Goal: Task Accomplishment & Management: Use online tool/utility

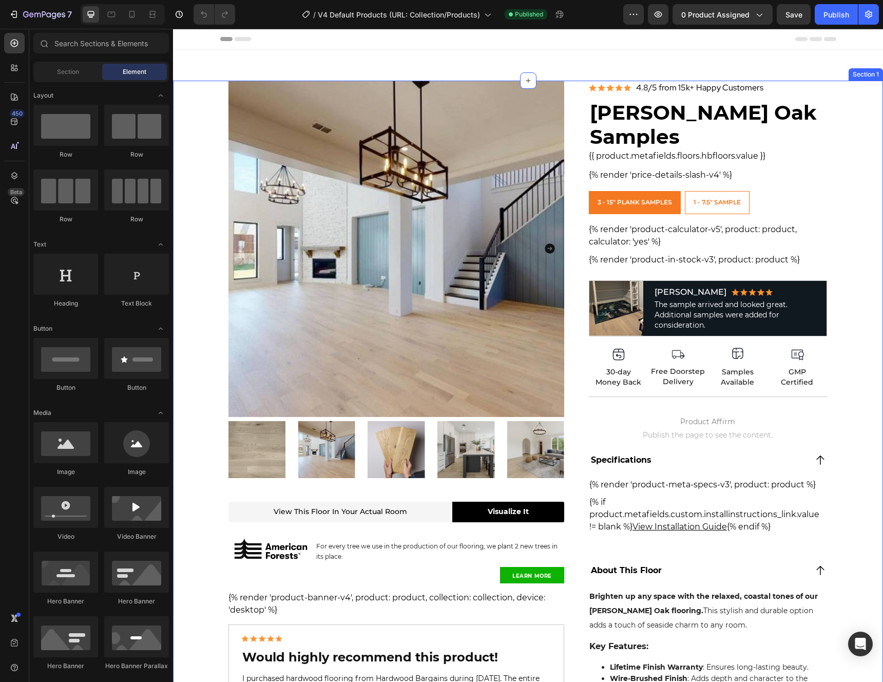
click at [849, 375] on div "Product Images View this floor in your actual room Heading Visualize It Button …" at bounding box center [528, 497] width 710 height 833
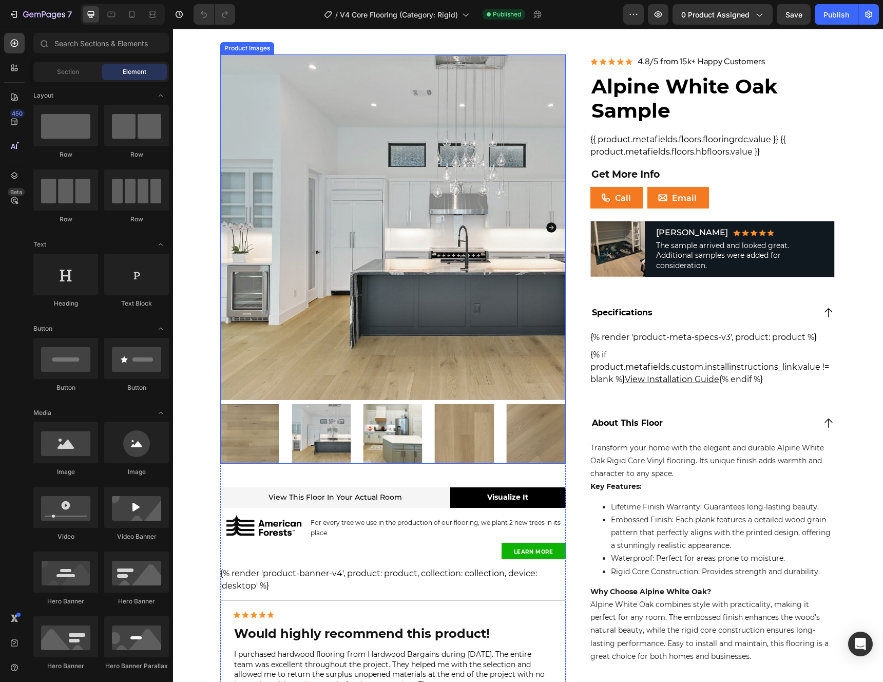
scroll to position [174, 0]
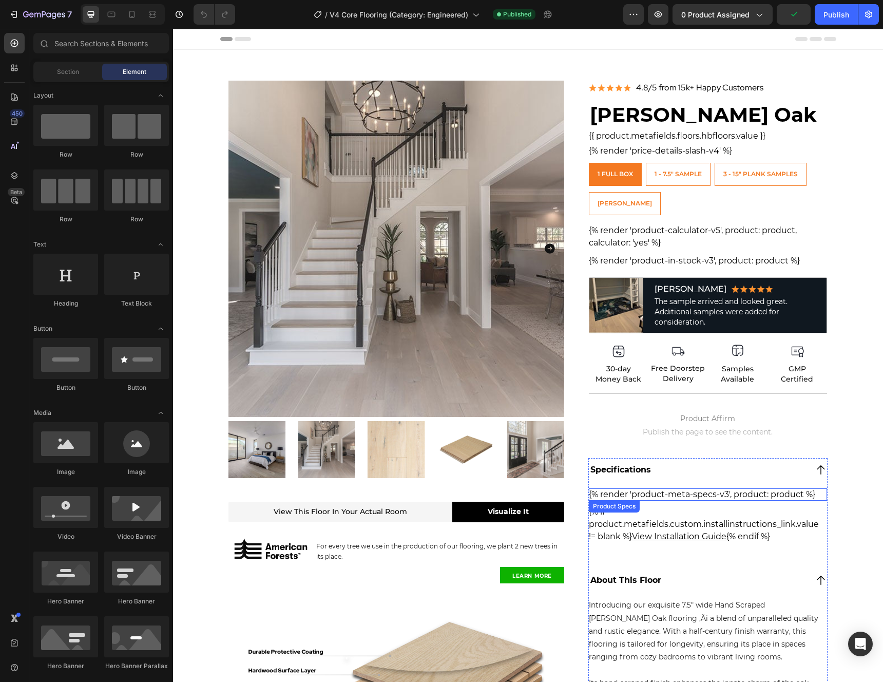
click at [714, 492] on div "{% render 'product-meta-specs-v3', product: product %}" at bounding box center [708, 494] width 238 height 12
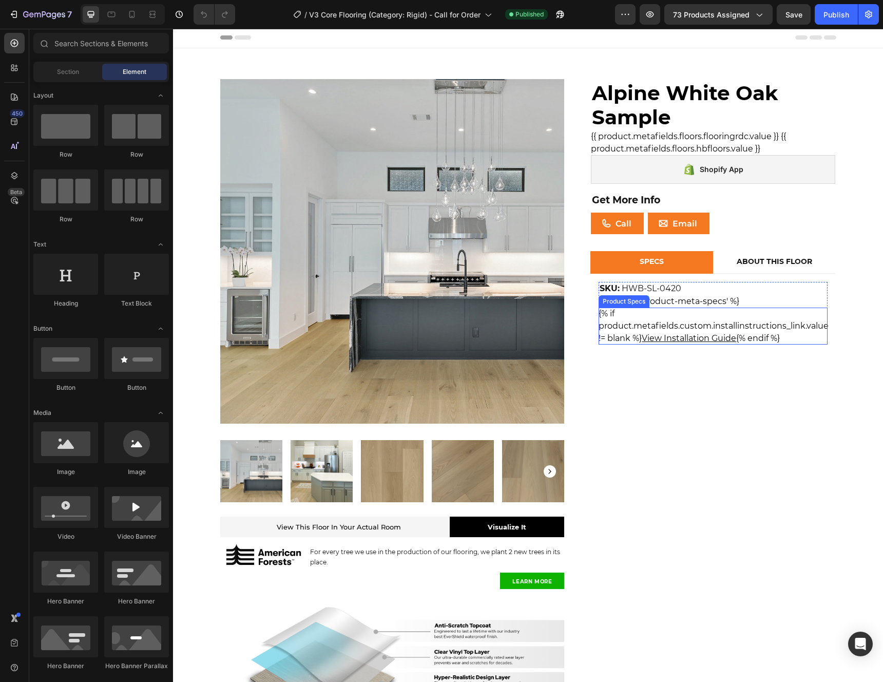
scroll to position [2, 0]
click at [751, 296] on div "{% render 'product-meta-specs' %}" at bounding box center [713, 301] width 229 height 12
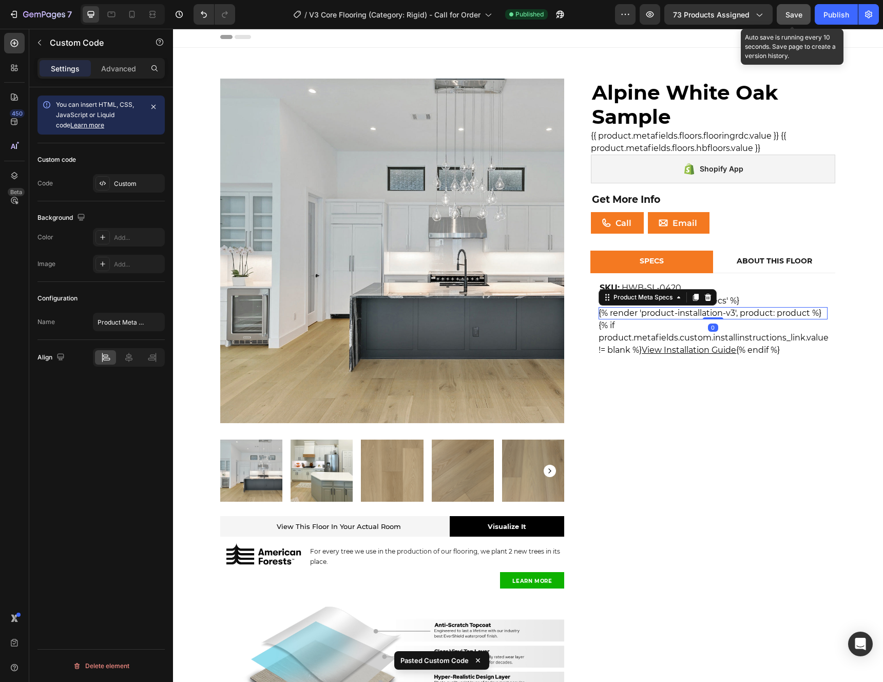
drag, startPoint x: 791, startPoint y: 12, endPoint x: 824, endPoint y: 13, distance: 33.4
click at [791, 12] on span "Save" at bounding box center [794, 14] width 17 height 9
drag, startPoint x: 830, startPoint y: 14, endPoint x: 724, endPoint y: 3, distance: 106.4
click at [829, 14] on div "Publish" at bounding box center [837, 14] width 26 height 11
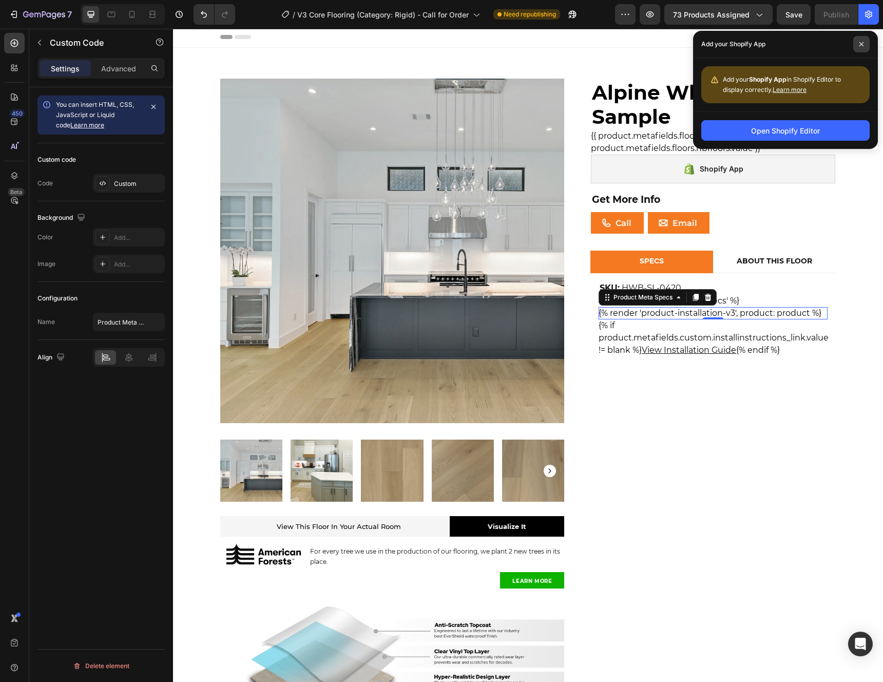
click at [859, 42] on icon at bounding box center [861, 44] width 5 height 5
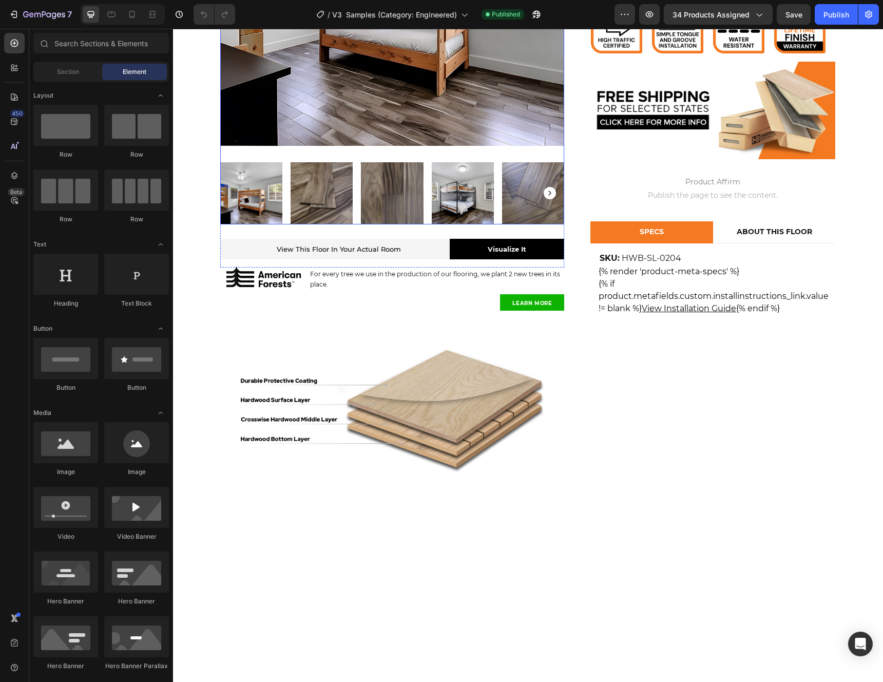
scroll to position [303, 0]
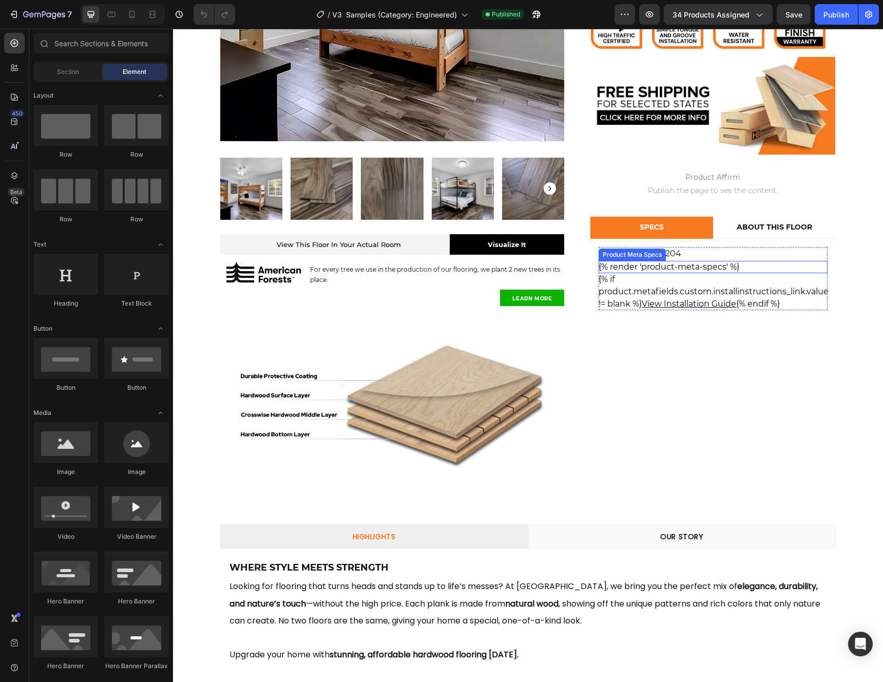
click at [660, 269] on div "{% render 'product-meta-specs' %}" at bounding box center [713, 267] width 229 height 12
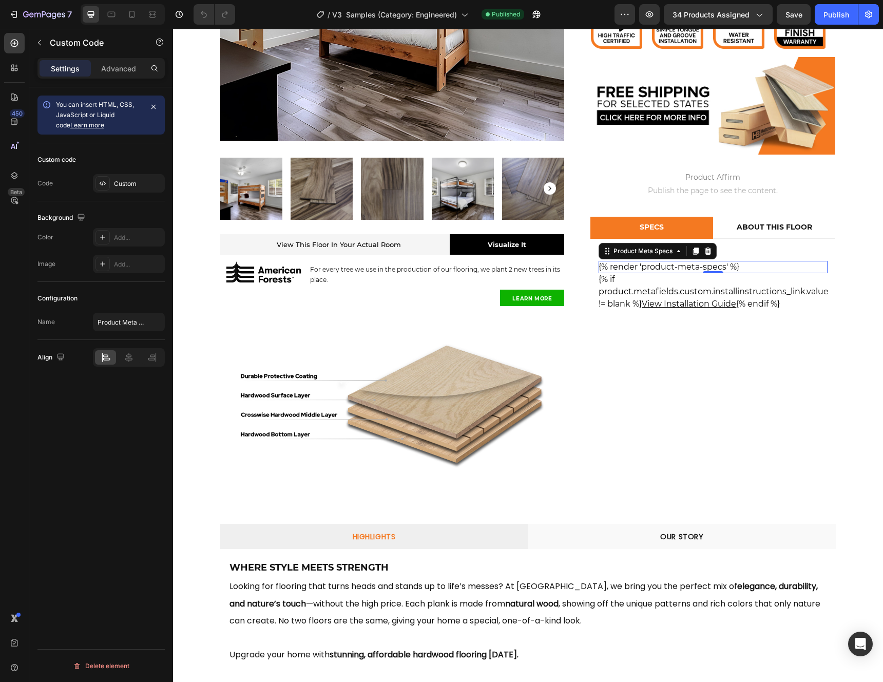
drag, startPoint x: 688, startPoint y: 267, endPoint x: 901, endPoint y: 365, distance: 235.1
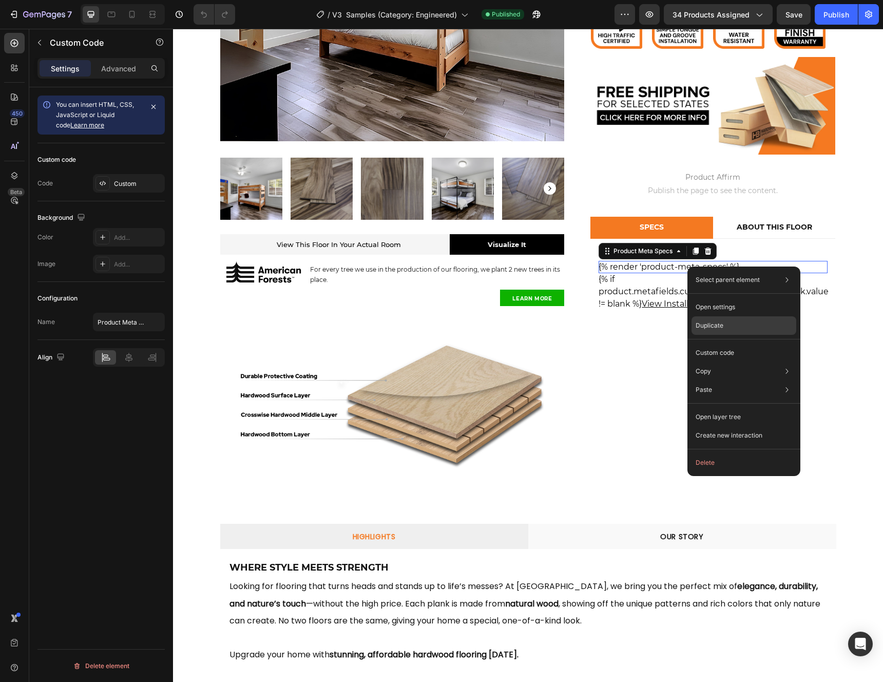
drag, startPoint x: 708, startPoint y: 329, endPoint x: 533, endPoint y: 296, distance: 178.7
click at [708, 329] on p "Duplicate" at bounding box center [710, 325] width 28 height 9
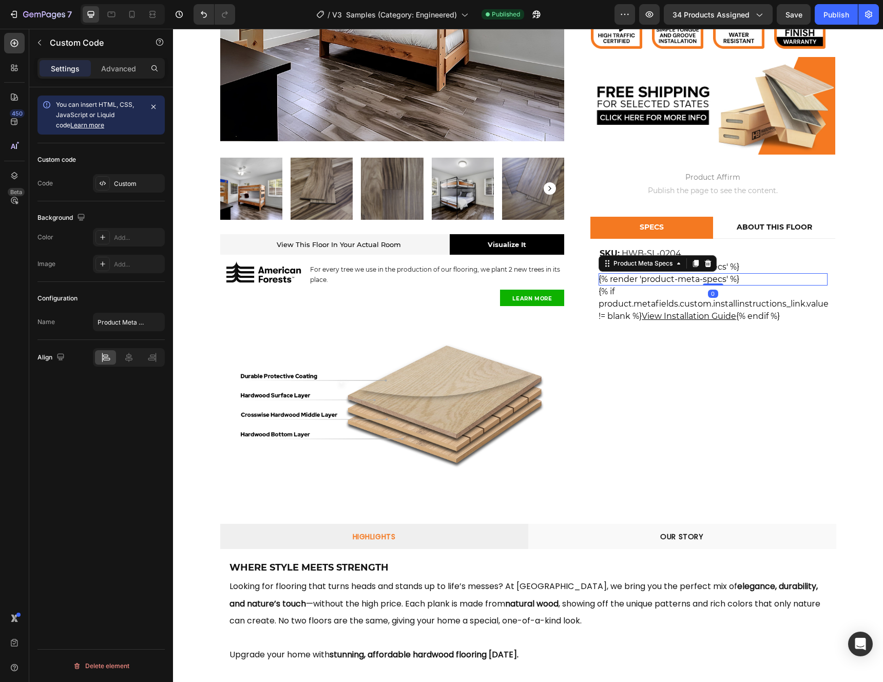
click at [673, 280] on div "{% render 'product-meta-specs' %}" at bounding box center [713, 279] width 229 height 12
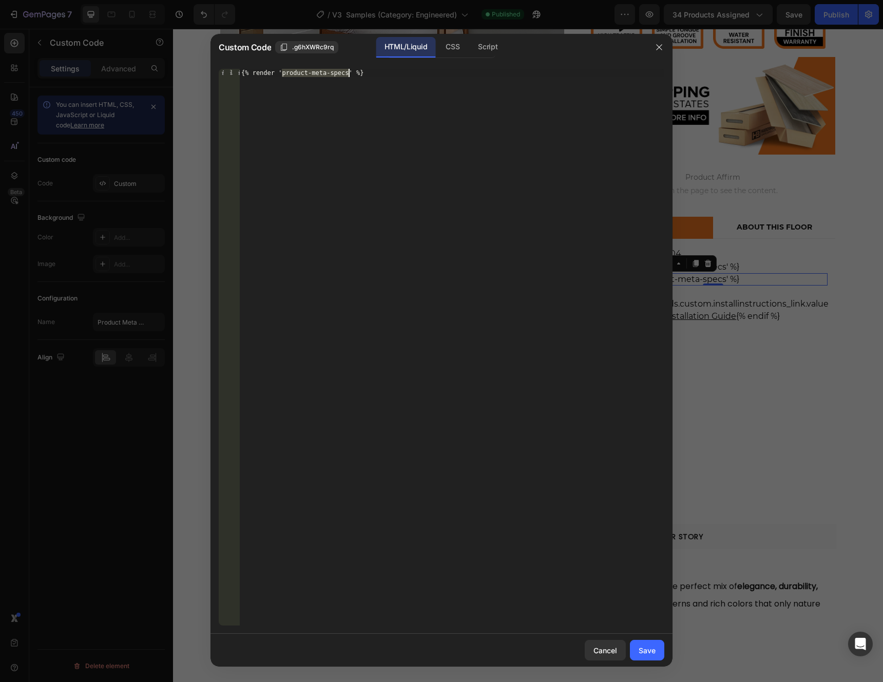
drag, startPoint x: 282, startPoint y: 75, endPoint x: 348, endPoint y: 76, distance: 65.7
click at [348, 76] on div "{% render 'product-meta-specs' %}" at bounding box center [451, 355] width 425 height 573
paste textarea "installation-v3"
type textarea "{% render 'product-installation-v3', product: product %}"
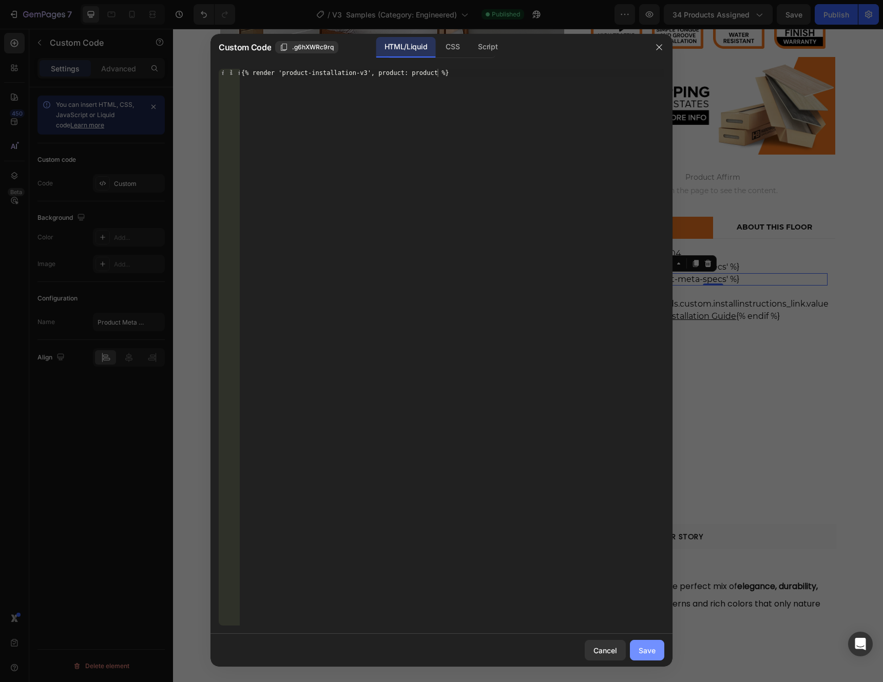
click at [653, 649] on div "Save" at bounding box center [647, 650] width 17 height 11
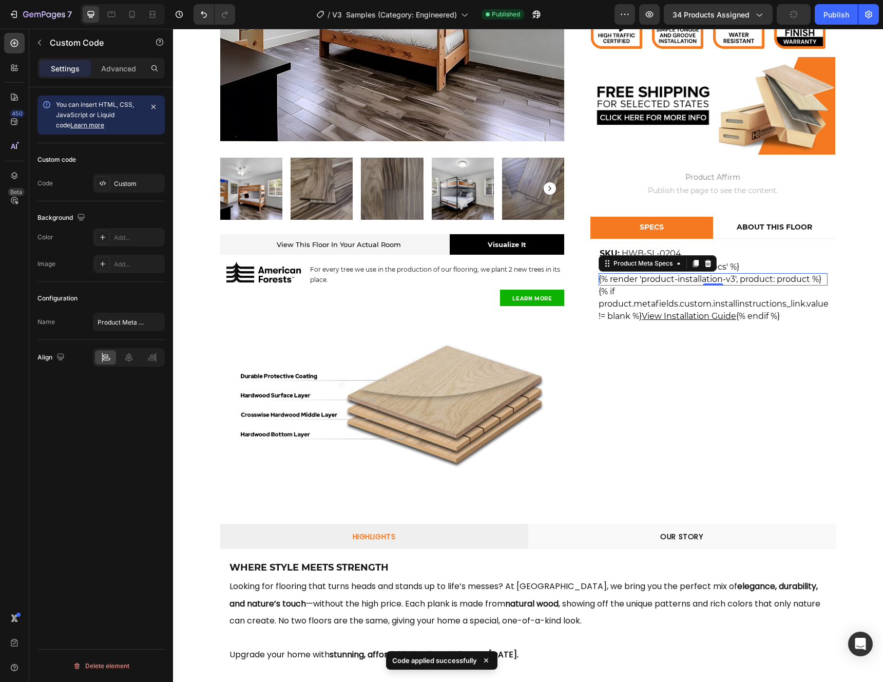
click at [807, 281] on div "{% render 'product-installation-v3', product: product %}" at bounding box center [713, 279] width 229 height 12
click at [832, 17] on div "Publish" at bounding box center [837, 14] width 26 height 11
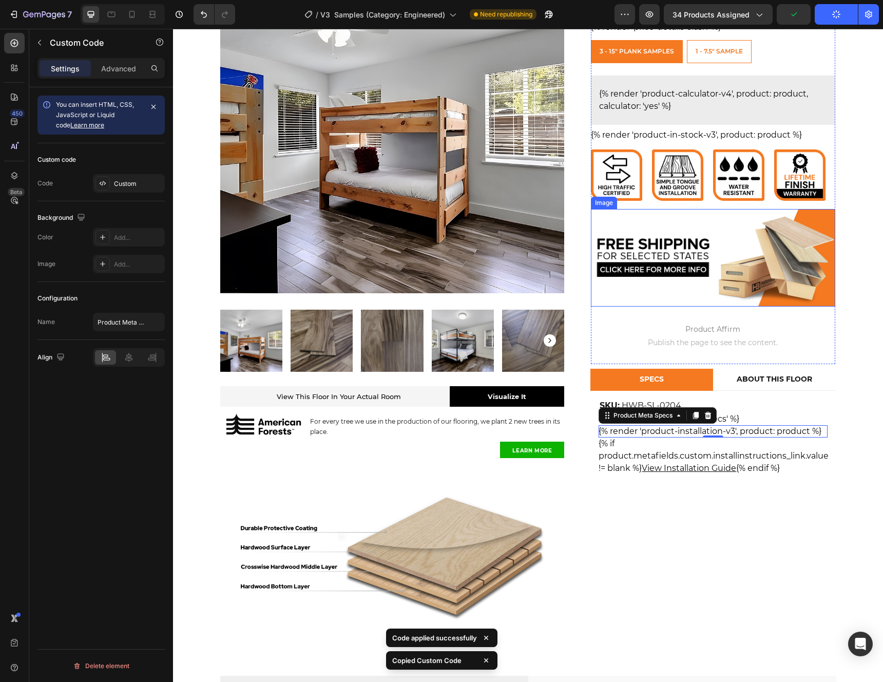
scroll to position [126, 0]
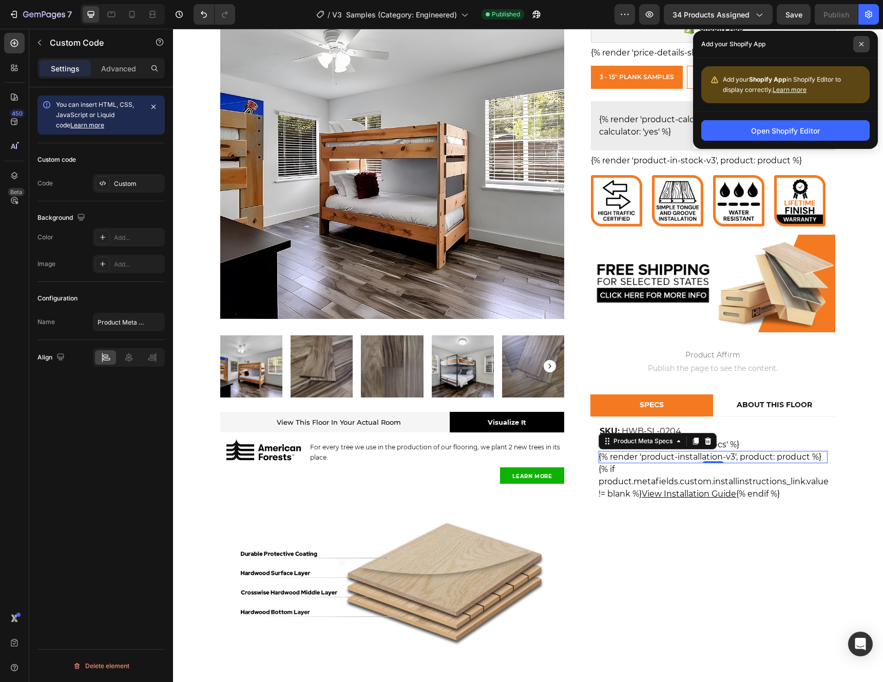
click at [860, 44] on icon at bounding box center [861, 44] width 5 height 5
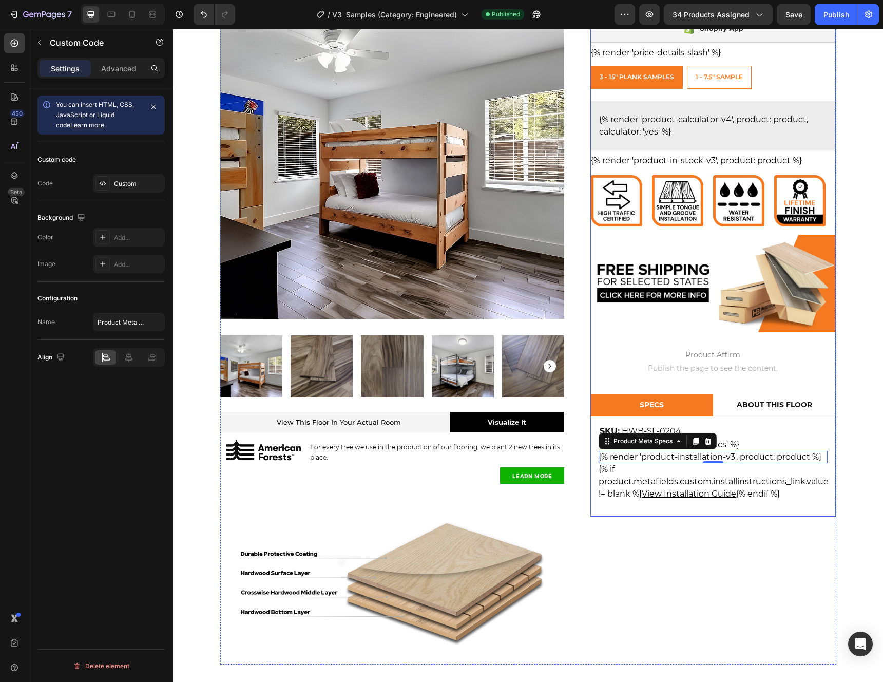
click at [694, 515] on div "Ash Acacia Sample (P) Title Ash Acacia Sample (P) Title {{ product.metafields.f…" at bounding box center [713, 245] width 246 height 543
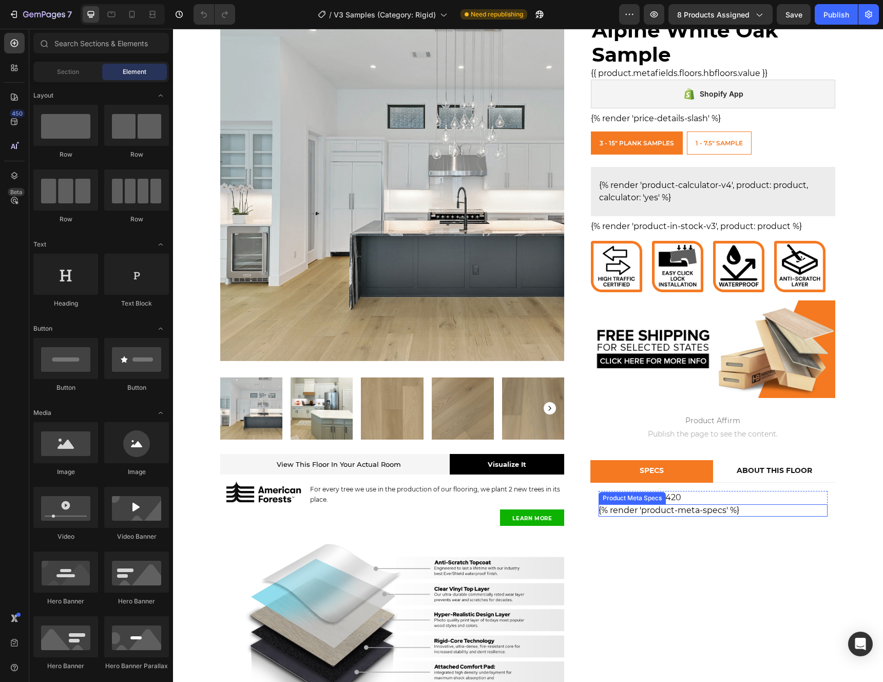
scroll to position [245, 0]
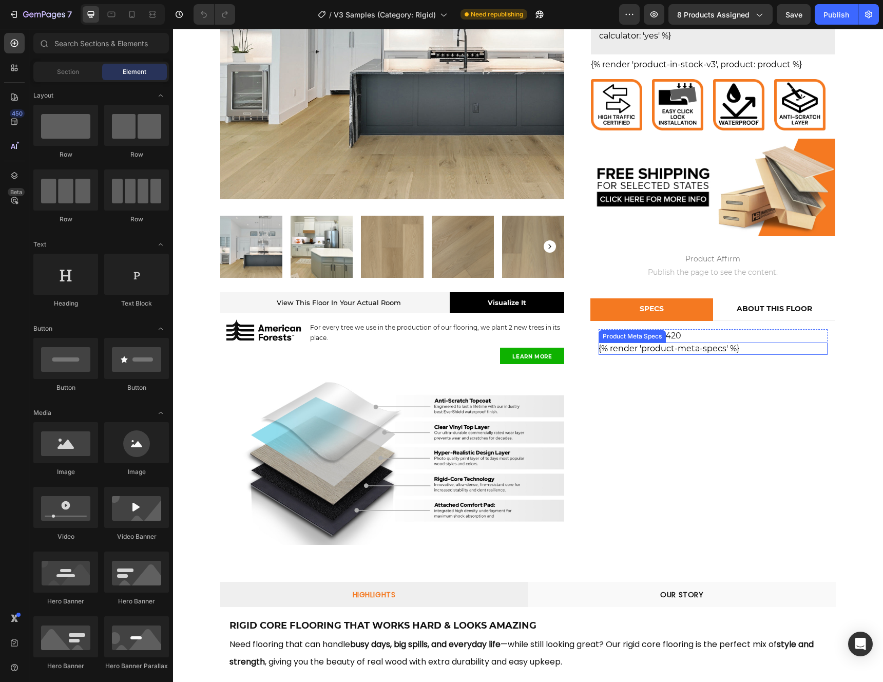
click at [753, 351] on div "{% render 'product-meta-specs' %}" at bounding box center [713, 349] width 229 height 12
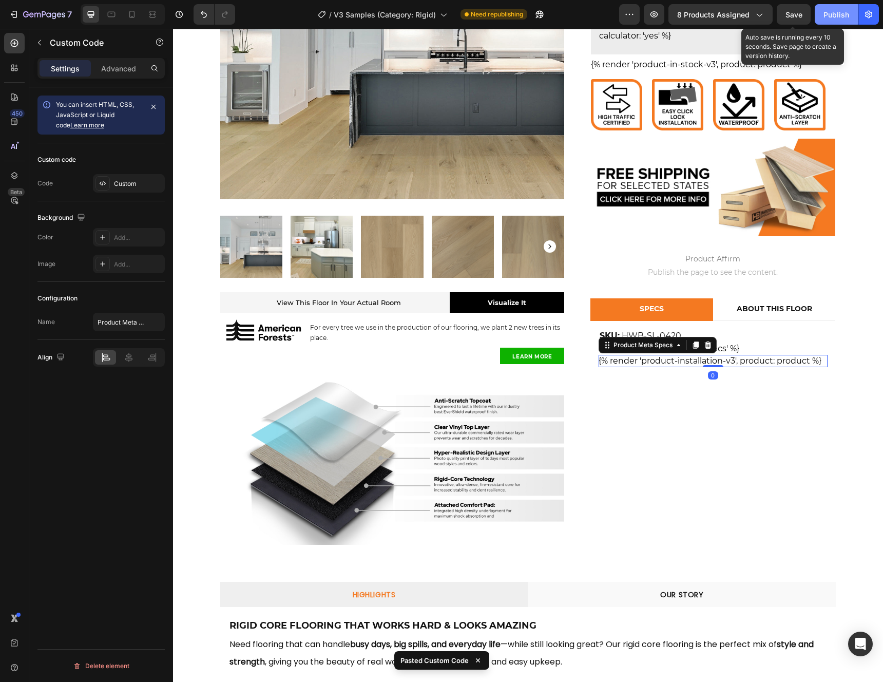
drag, startPoint x: 792, startPoint y: 20, endPoint x: 816, endPoint y: 17, distance: 23.7
click at [794, 20] on button "Save" at bounding box center [794, 14] width 34 height 21
click at [834, 14] on div "Publish" at bounding box center [837, 14] width 26 height 11
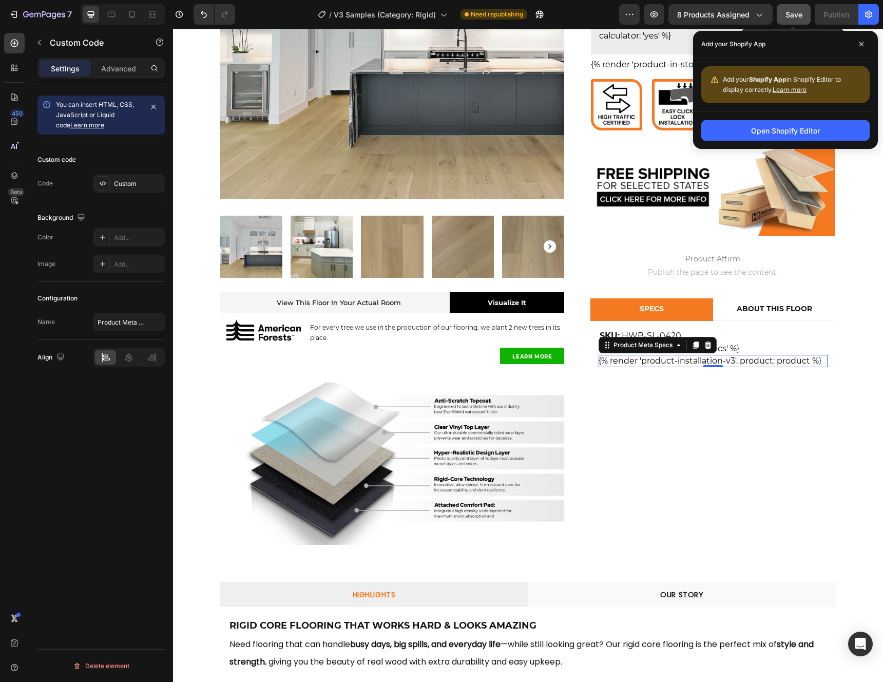
click at [797, 12] on span "Save" at bounding box center [794, 14] width 17 height 9
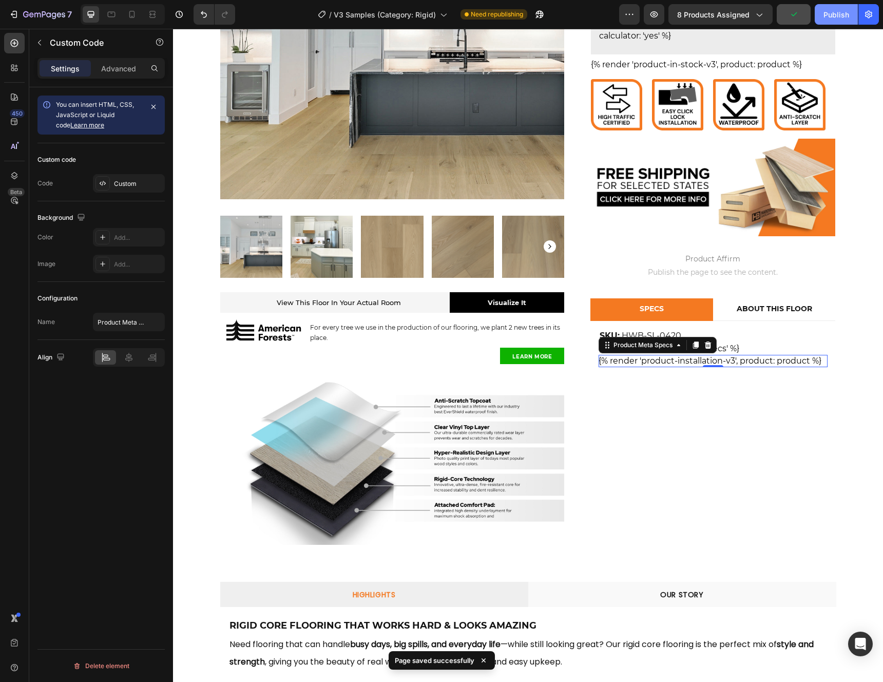
click at [834, 16] on div "Publish" at bounding box center [837, 14] width 26 height 11
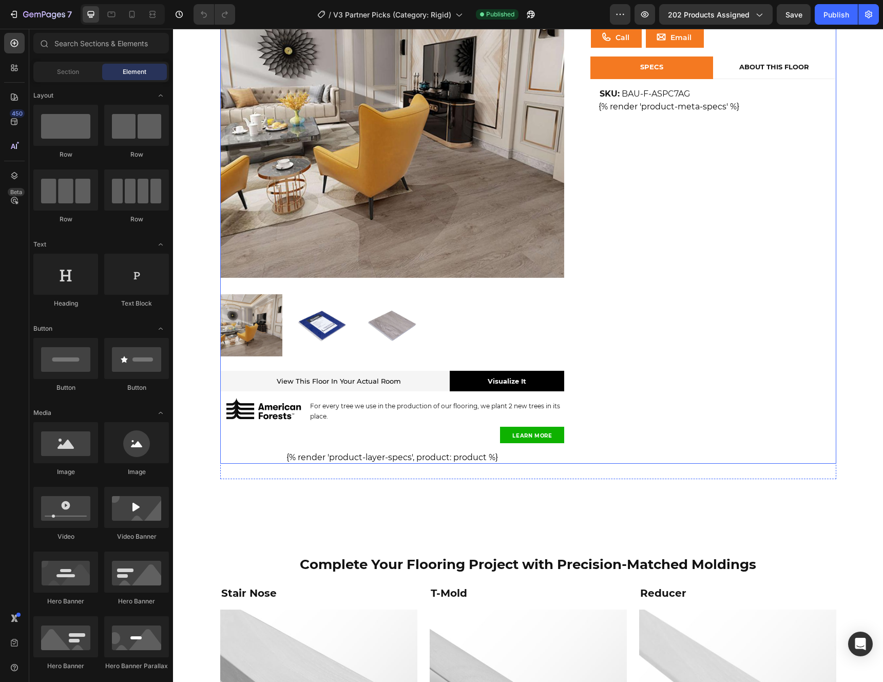
scroll to position [176, 0]
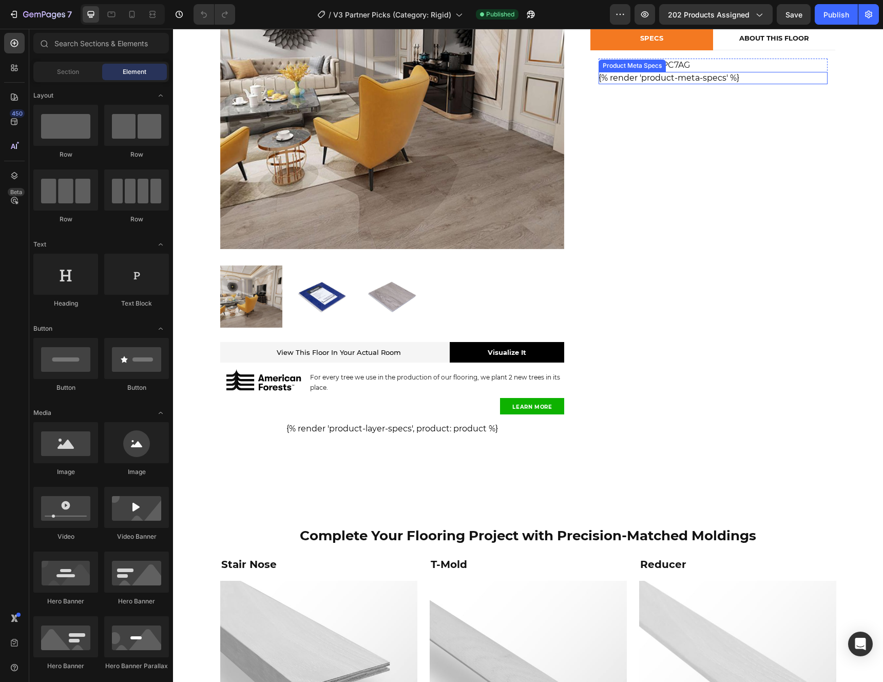
click at [744, 81] on div "{% render 'product-meta-specs' %}" at bounding box center [713, 78] width 229 height 12
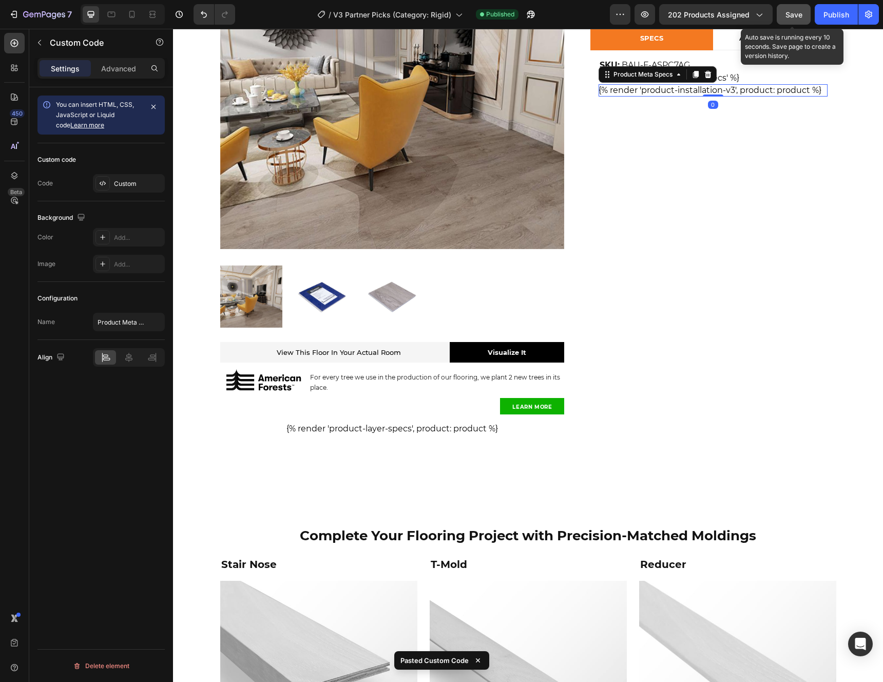
click at [806, 13] on button "Save" at bounding box center [794, 14] width 34 height 21
click at [832, 12] on div "Publish" at bounding box center [837, 14] width 26 height 11
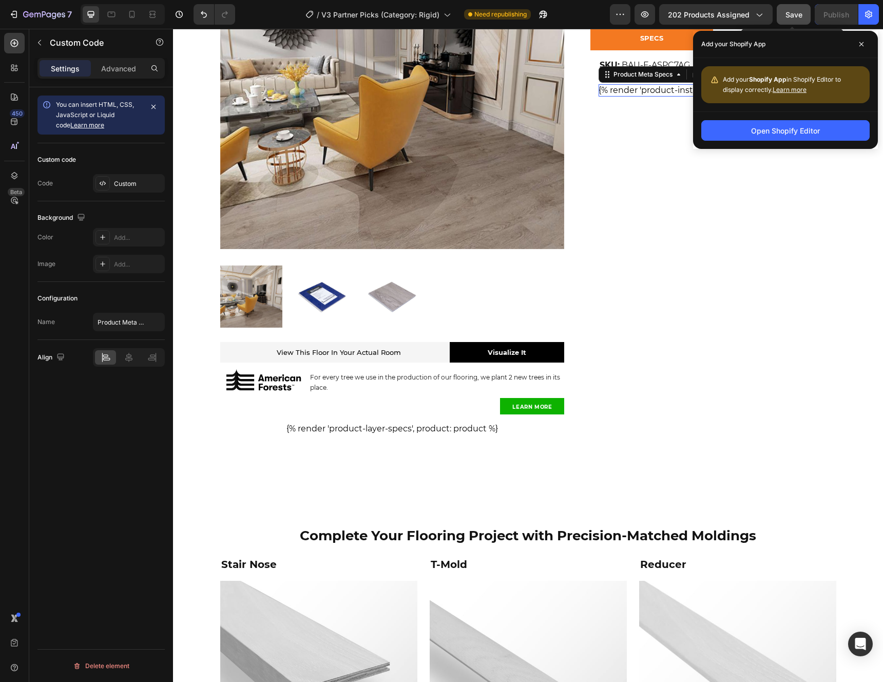
click at [804, 16] on button "Save" at bounding box center [794, 14] width 34 height 21
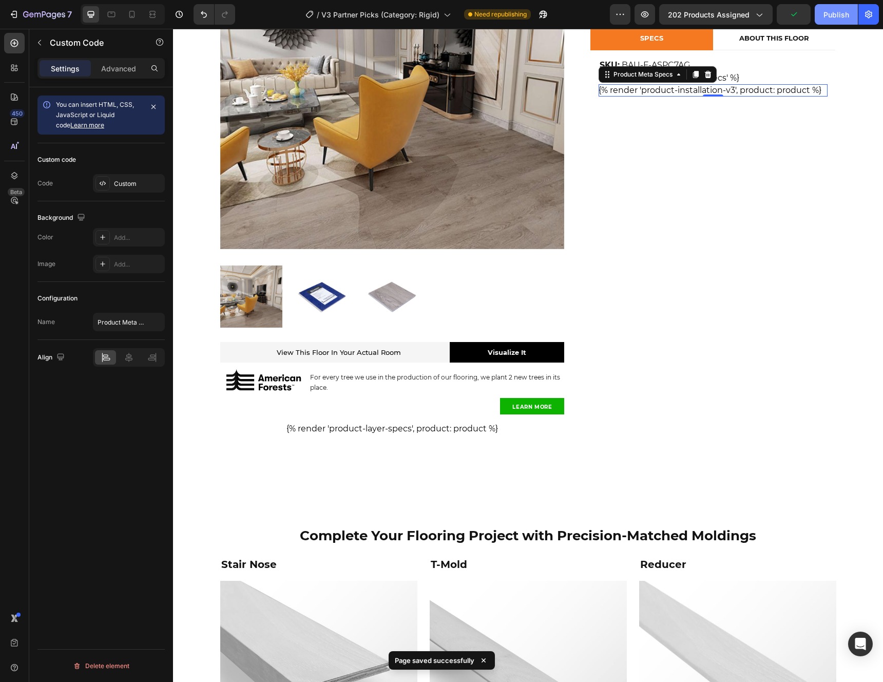
click at [824, 8] on button "Publish" at bounding box center [836, 14] width 43 height 21
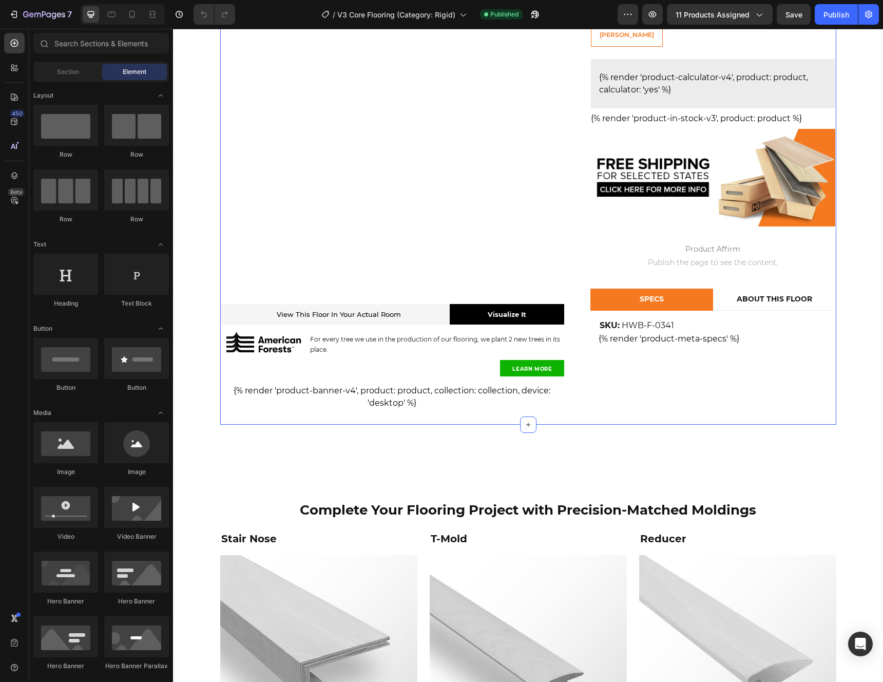
scroll to position [238, 0]
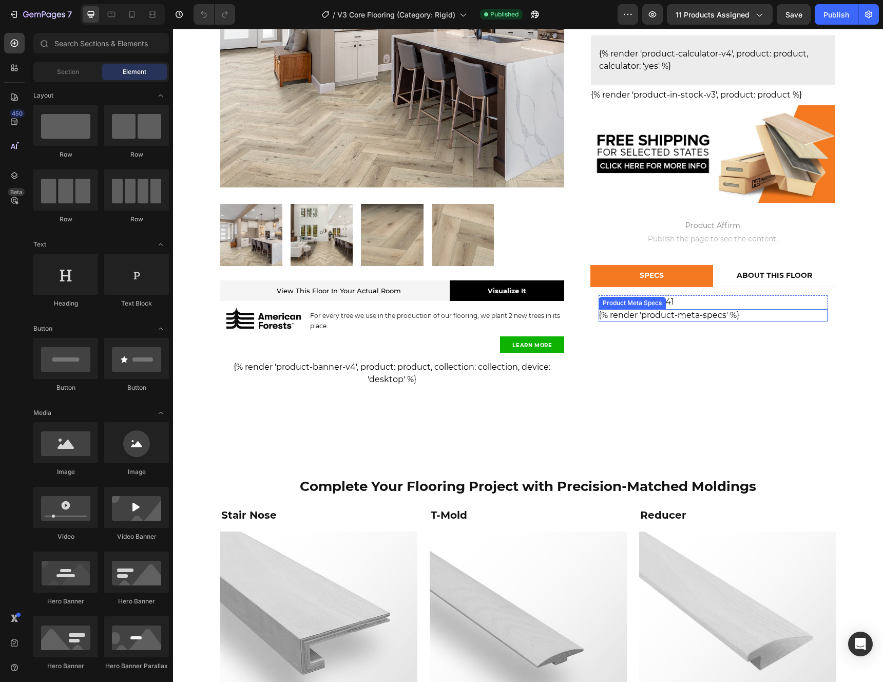
click at [746, 314] on div "{% render 'product-meta-specs' %}" at bounding box center [713, 315] width 229 height 12
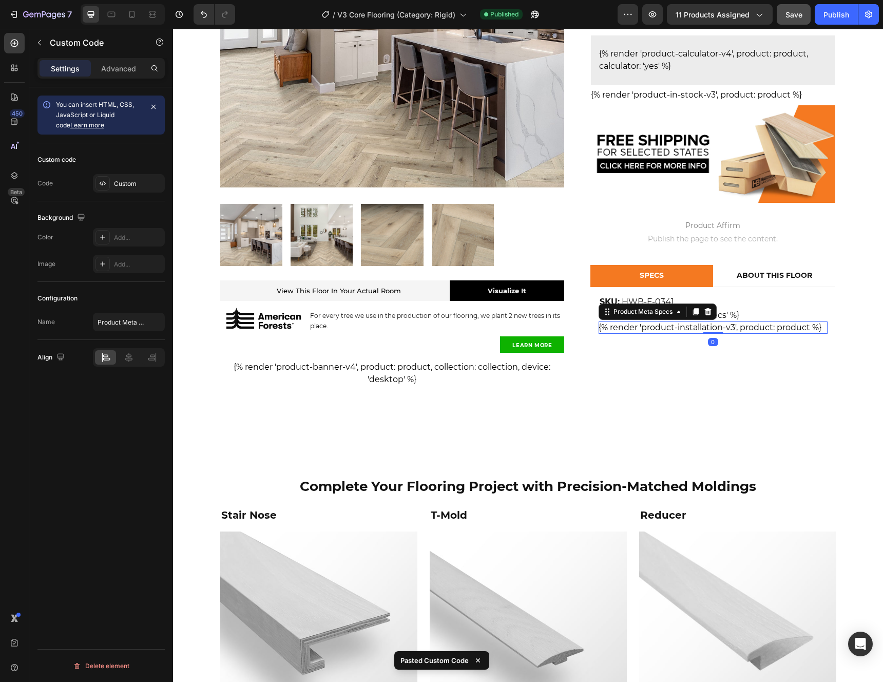
drag, startPoint x: 791, startPoint y: 19, endPoint x: 804, endPoint y: 20, distance: 12.8
click at [792, 19] on div "Save" at bounding box center [794, 14] width 17 height 11
click at [832, 17] on div "Publish" at bounding box center [837, 14] width 26 height 11
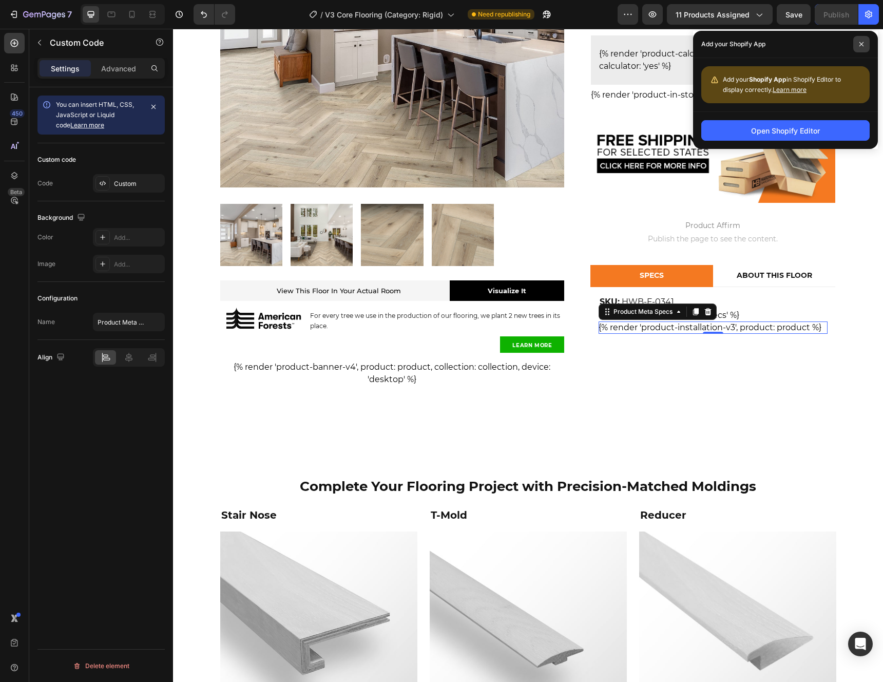
click at [864, 42] on icon at bounding box center [861, 44] width 5 height 5
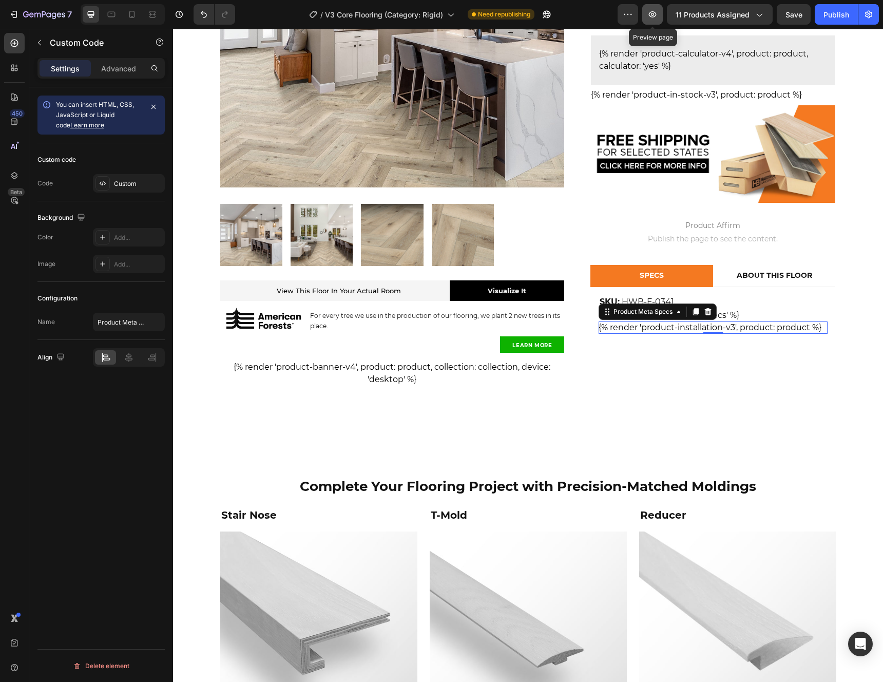
click at [655, 12] on icon "button" at bounding box center [653, 14] width 10 height 10
drag, startPoint x: 795, startPoint y: 17, endPoint x: 830, endPoint y: 15, distance: 35.0
click at [797, 16] on span "Save" at bounding box center [794, 14] width 17 height 9
click at [831, 16] on div "Publish" at bounding box center [837, 14] width 26 height 11
